Goal: Task Accomplishment & Management: Complete application form

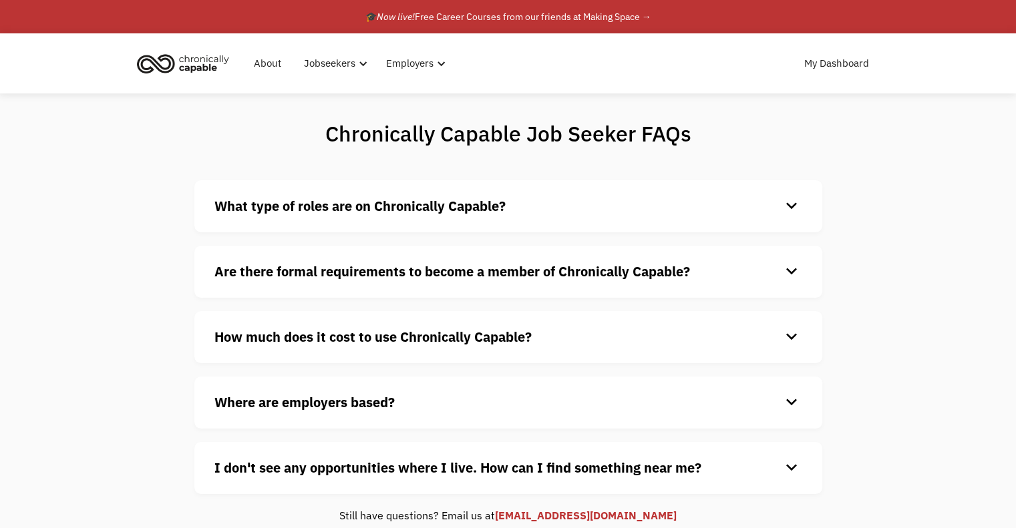
click at [200, 64] on img "home" at bounding box center [183, 63] width 100 height 29
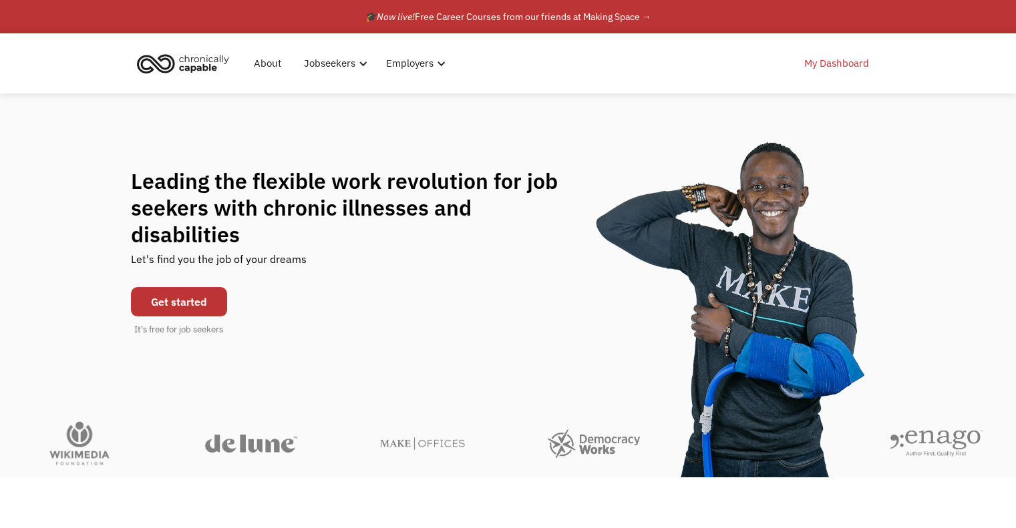
click at [824, 67] on link "My Dashboard" at bounding box center [836, 63] width 81 height 43
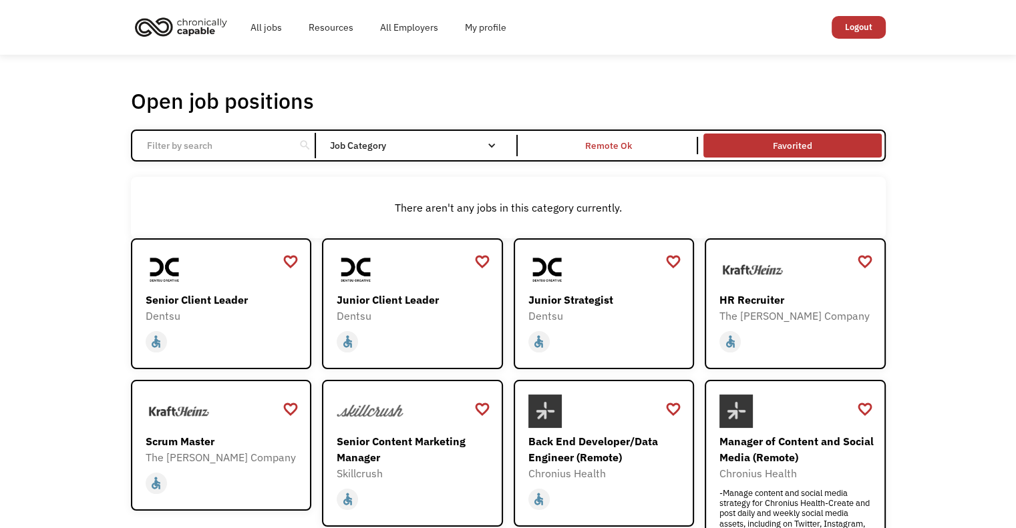
click at [760, 137] on link "Favorited" at bounding box center [792, 145] width 183 height 29
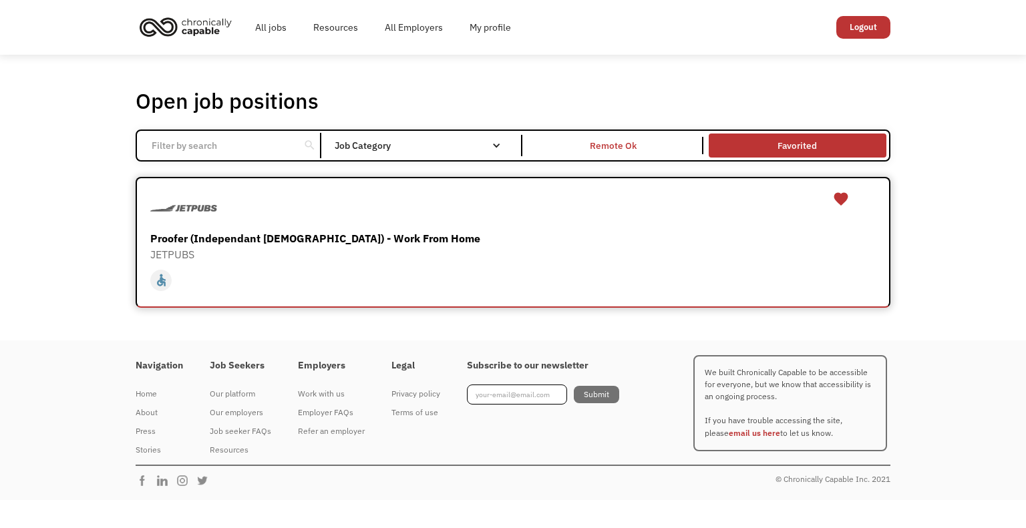
click at [329, 238] on div "Proofer (Independant Contractor) - Work From Home" at bounding box center [514, 238] width 729 height 16
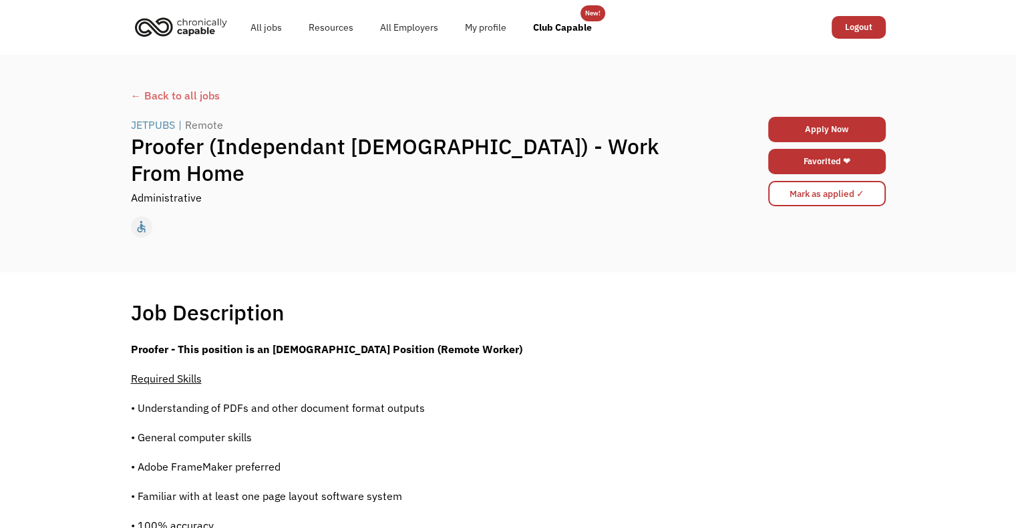
click at [188, 165] on h1 "Proofer (Independant Contractor) - Work From Home" at bounding box center [414, 159] width 566 height 53
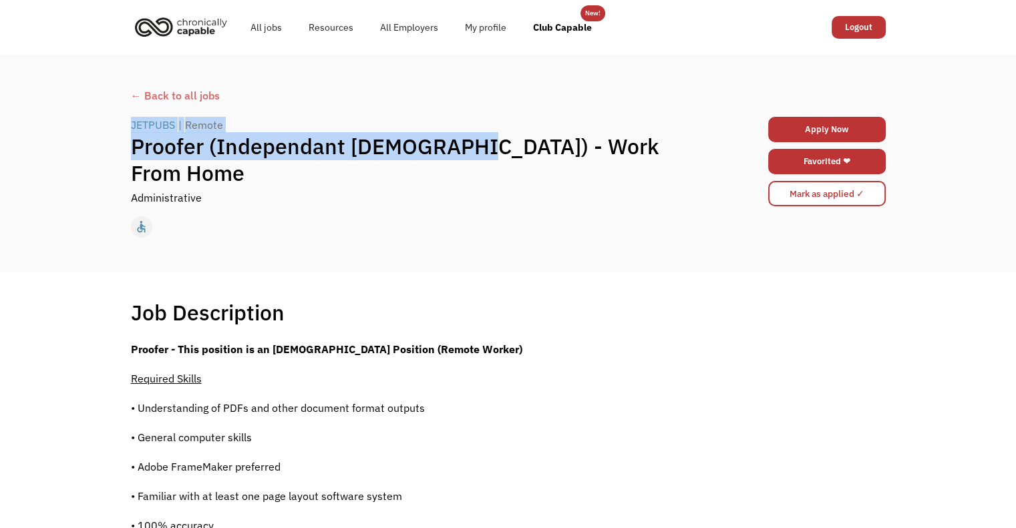
drag, startPoint x: 460, startPoint y: 158, endPoint x: 108, endPoint y: 136, distance: 352.8
click at [108, 136] on div "← Back to all jobs JETPUBS | Remote Proofer (Independant Contractor) - Work Fro…" at bounding box center [508, 164] width 1016 height 218
copy div "JETPUBS | Remote Proofer (Independant Contractor)"
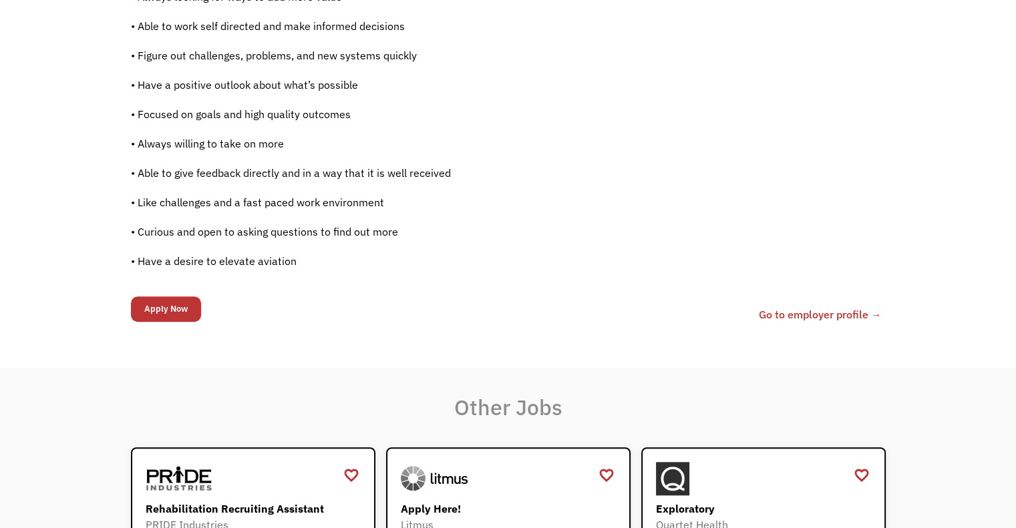
scroll to position [1002, 0]
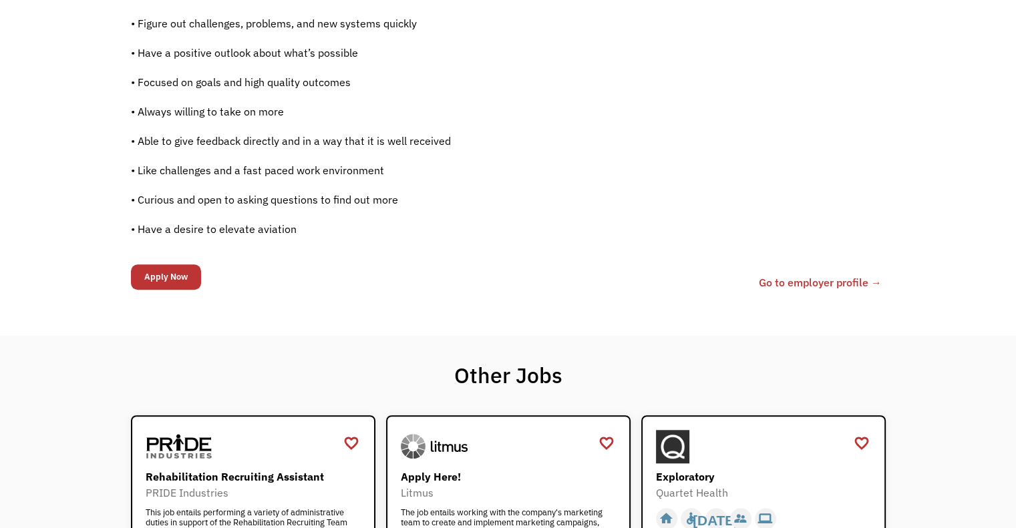
click at [291, 230] on p "• Have a desire to elevate aviation" at bounding box center [410, 229] width 559 height 16
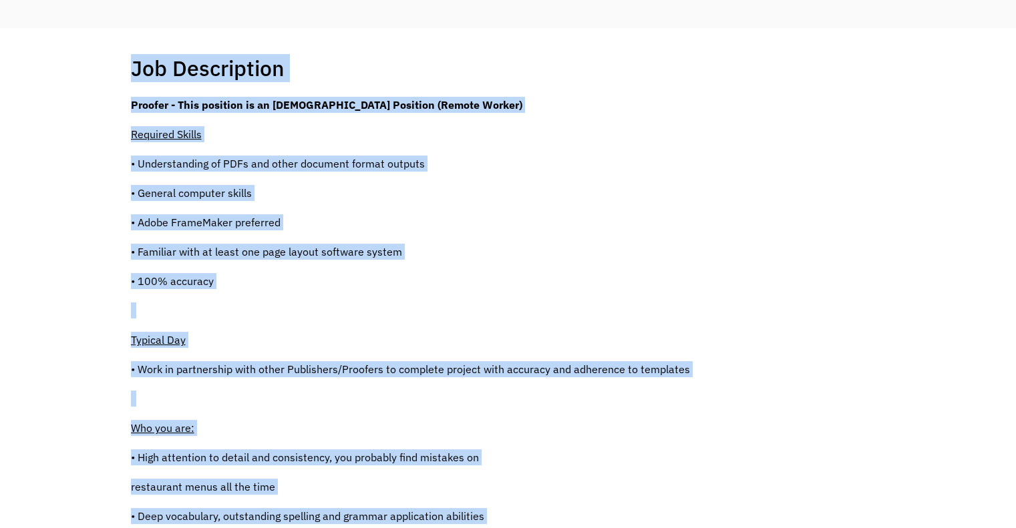
scroll to position [0, 0]
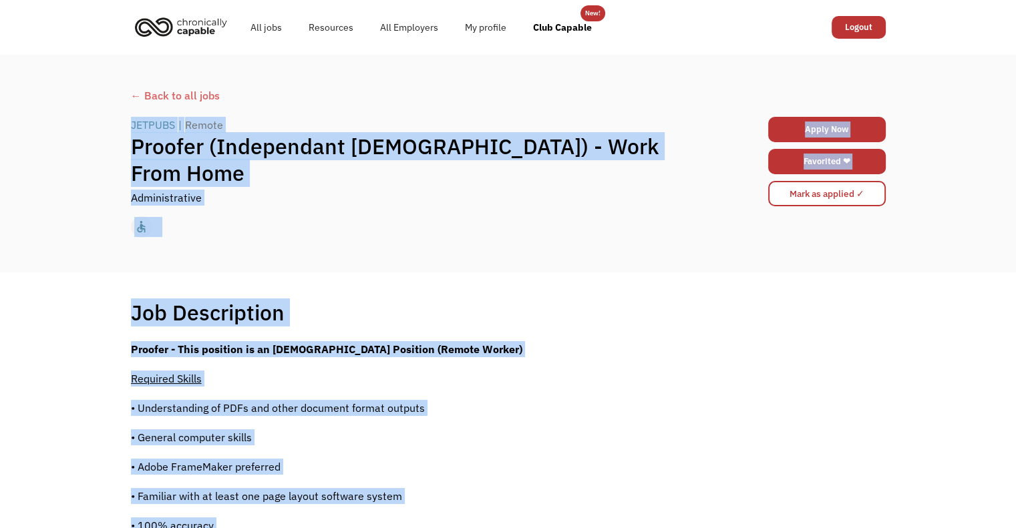
drag, startPoint x: 291, startPoint y: 230, endPoint x: 127, endPoint y: 128, distance: 193.5
copy body "JETPUBS | Remote Proofer (Independant Contractor) - Work From Home Administrati…"
click at [265, 200] on div "JETPUBS | Remote Proofer (Independant Contractor) - Work From Home Administrati…" at bounding box center [508, 162] width 755 height 96
click at [732, 267] on div "← Back to all jobs JETPUBS | Remote Proofer (Independant Contractor) - Work Fro…" at bounding box center [508, 164] width 1016 height 218
